Goal: Task Accomplishment & Management: Manage account settings

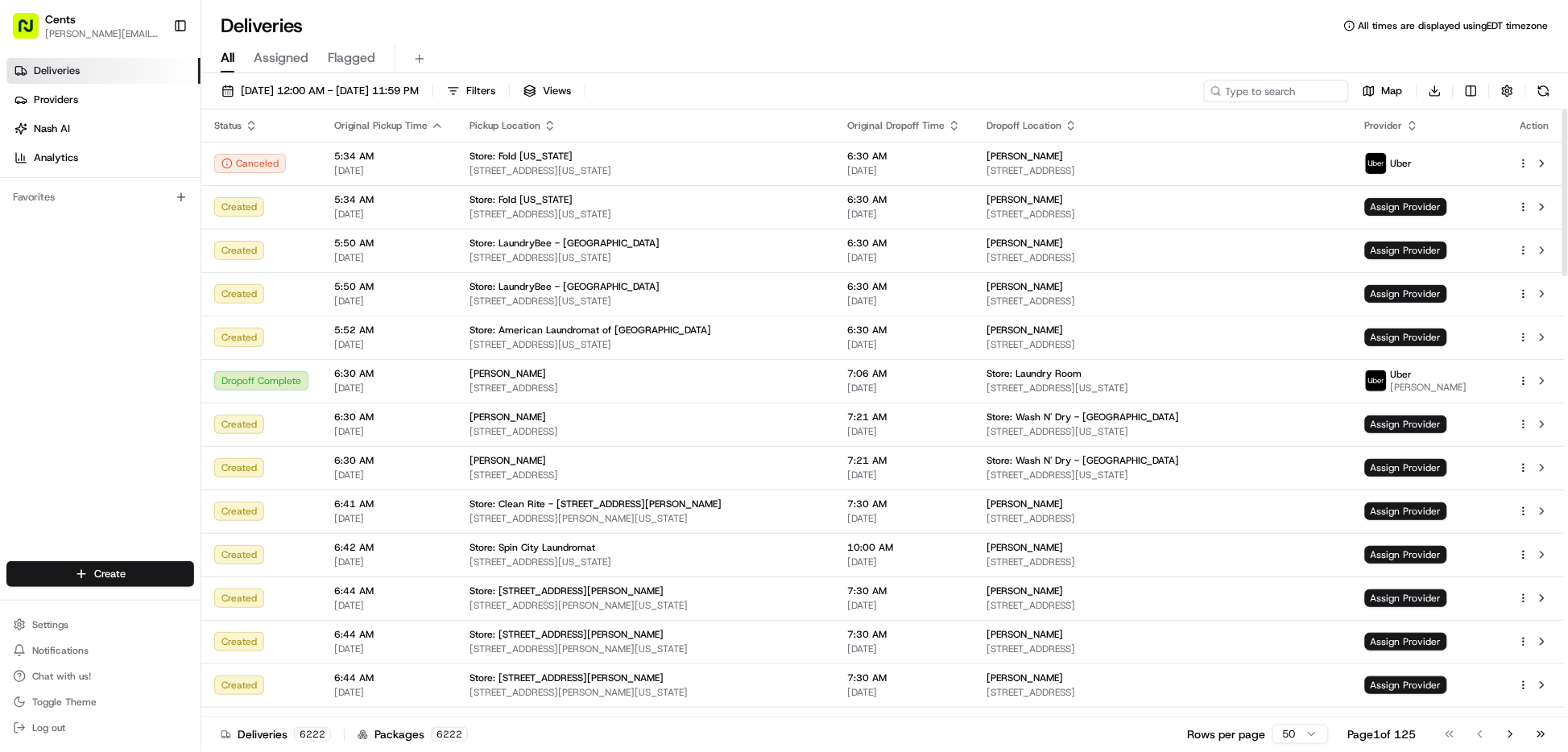
click at [284, 63] on span "Assigned" at bounding box center [281, 58] width 55 height 19
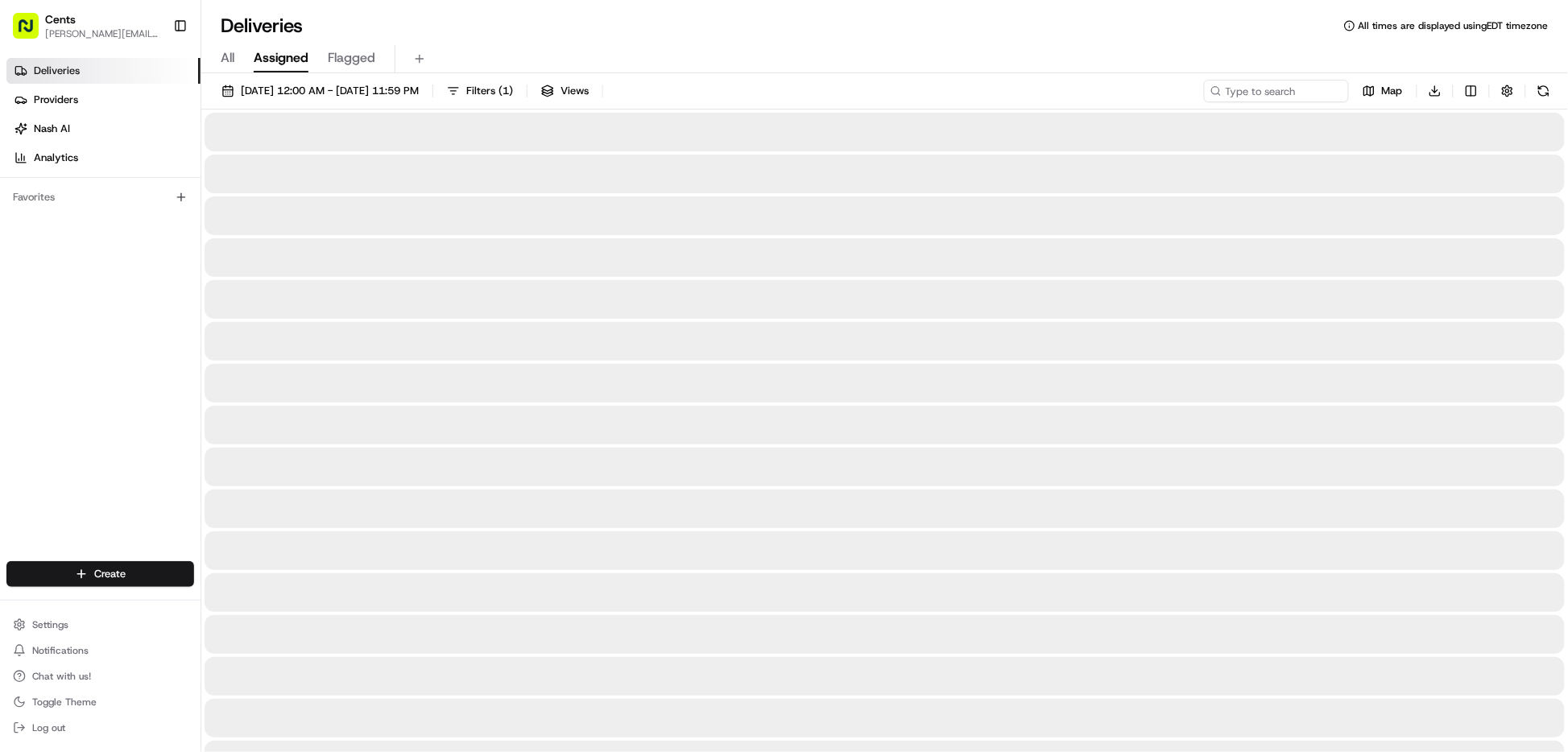
click at [354, 62] on span "Flagged" at bounding box center [351, 58] width 48 height 19
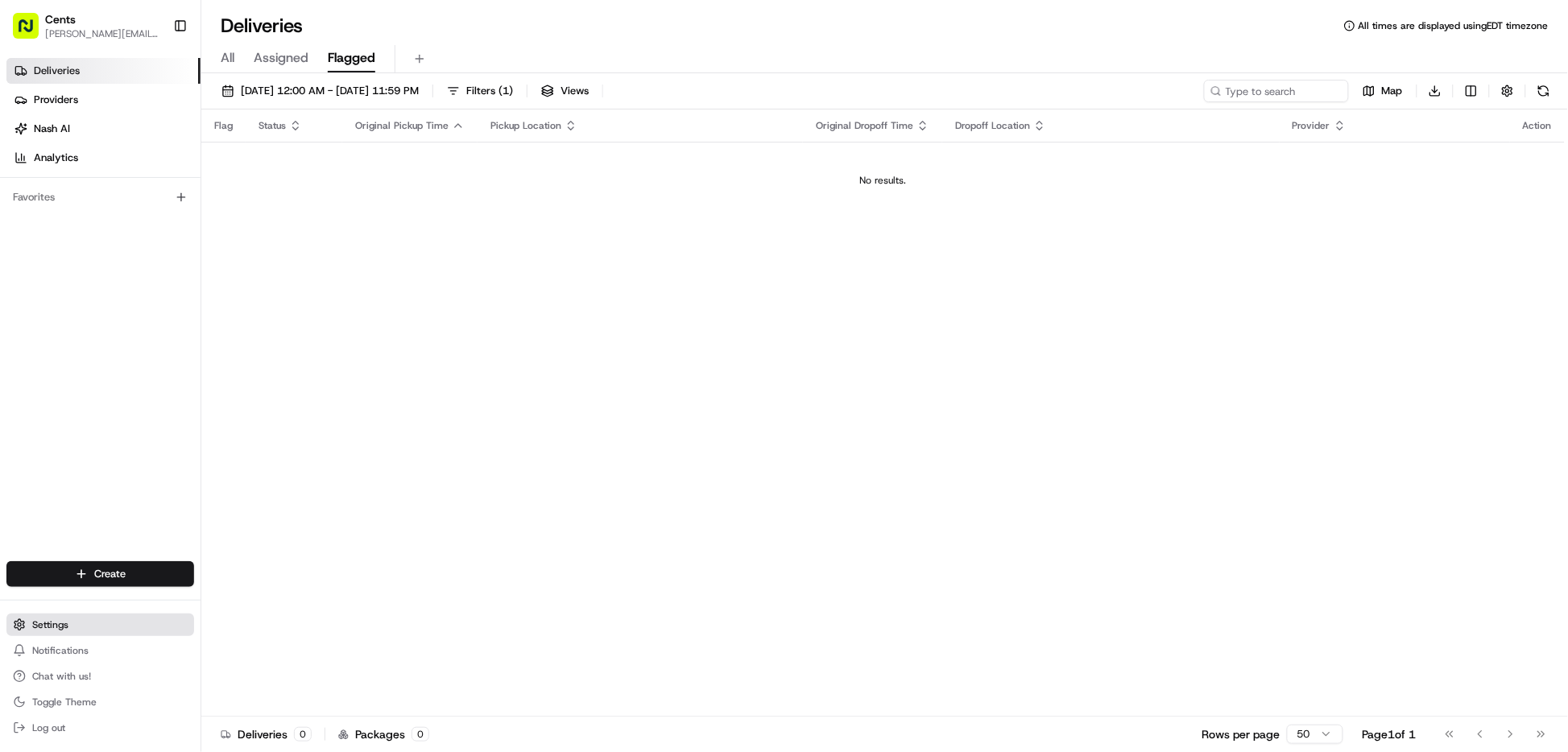
click at [81, 633] on button "Settings" at bounding box center [100, 624] width 188 height 22
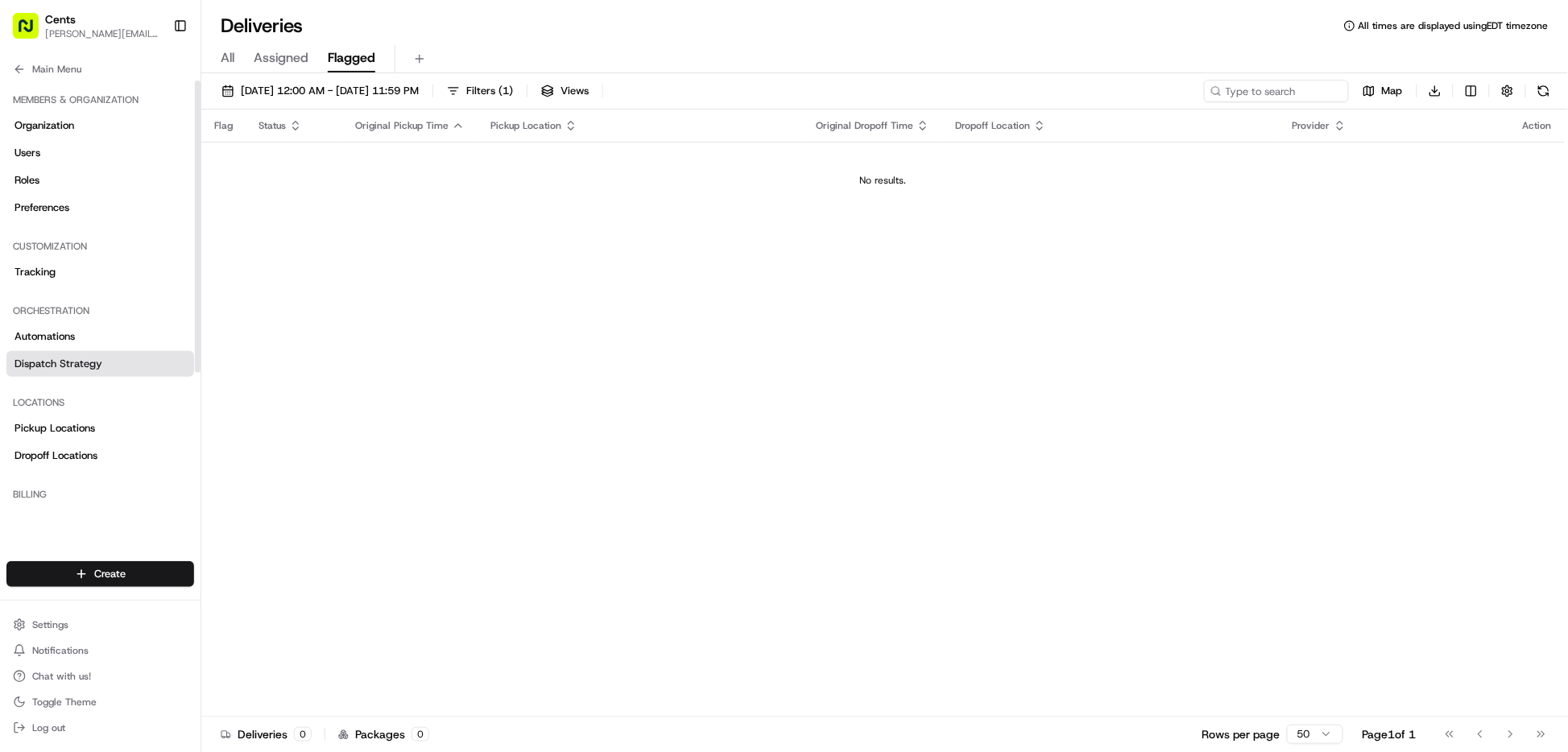
click at [109, 364] on link "Dispatch Strategy" at bounding box center [100, 363] width 188 height 26
